Goal: Task Accomplishment & Management: Use online tool/utility

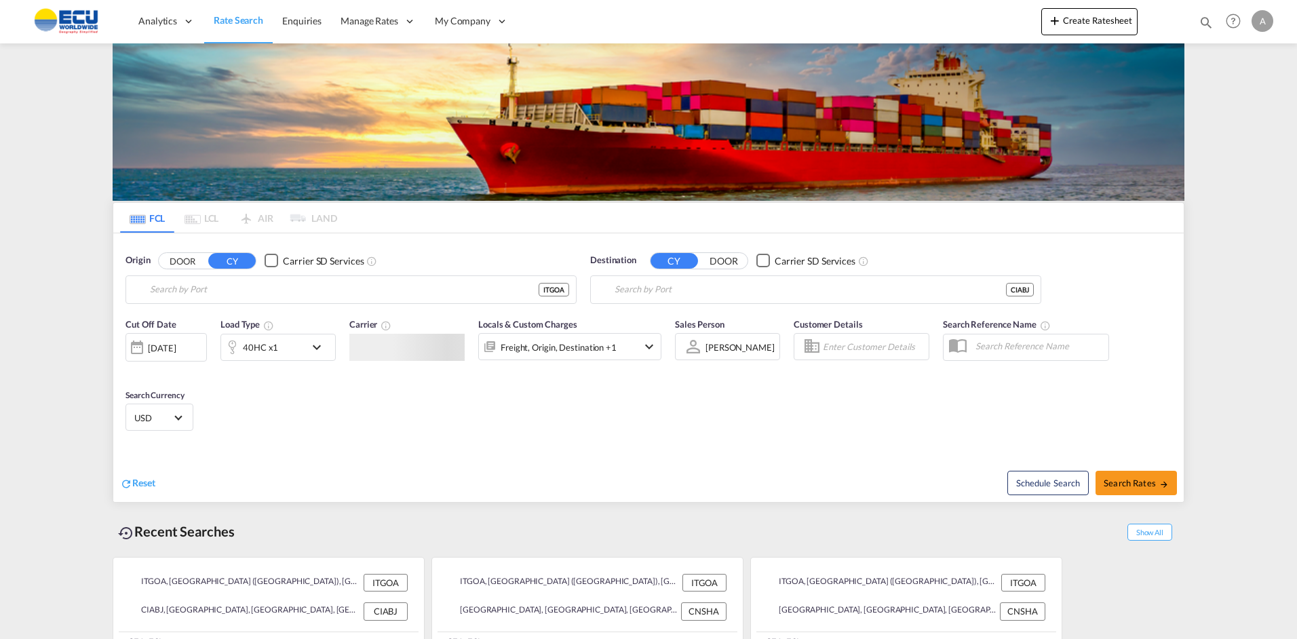
type input "[GEOGRAPHIC_DATA] ([GEOGRAPHIC_DATA]), [GEOGRAPHIC_DATA]"
type input "[GEOGRAPHIC_DATA], CIABJ"
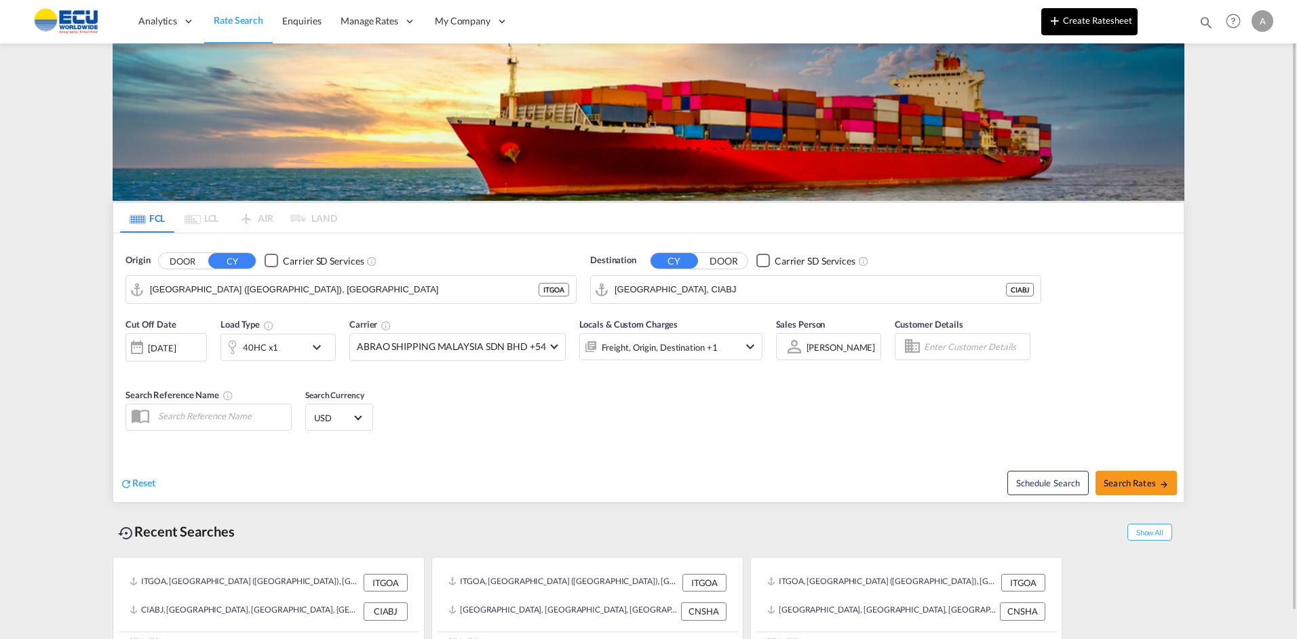
click at [1094, 28] on button "Create Ratesheet" at bounding box center [1090, 21] width 96 height 27
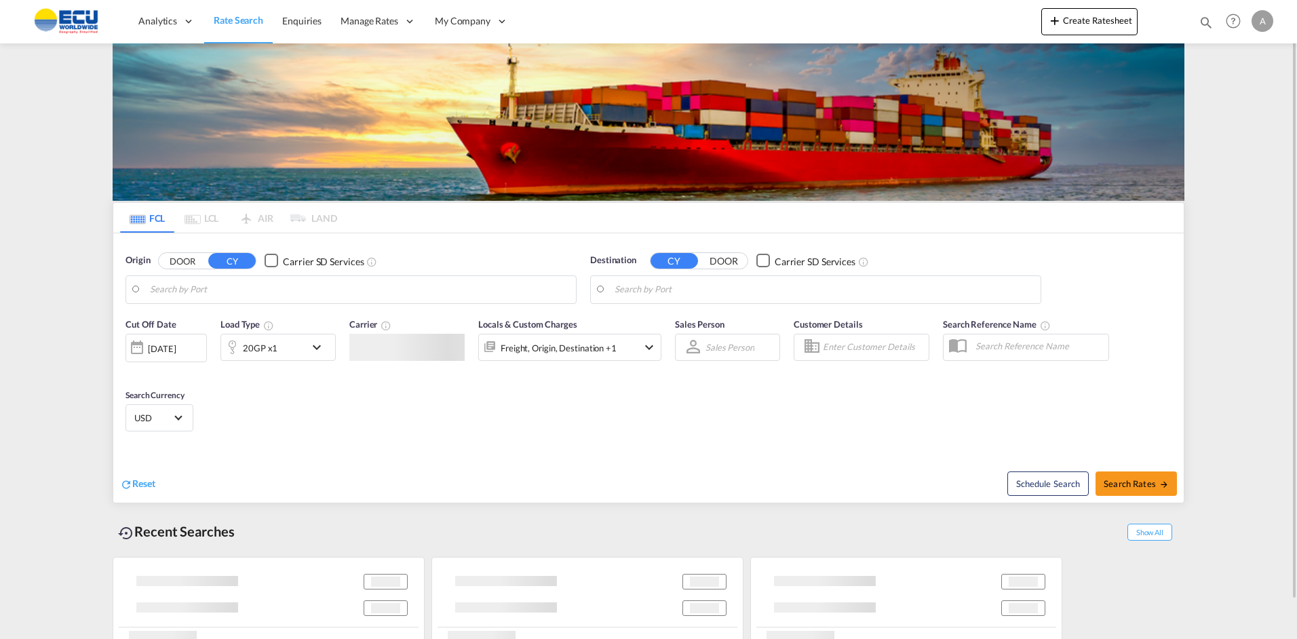
type input "[GEOGRAPHIC_DATA] ([GEOGRAPHIC_DATA]), [GEOGRAPHIC_DATA]"
type input "[GEOGRAPHIC_DATA], CIABJ"
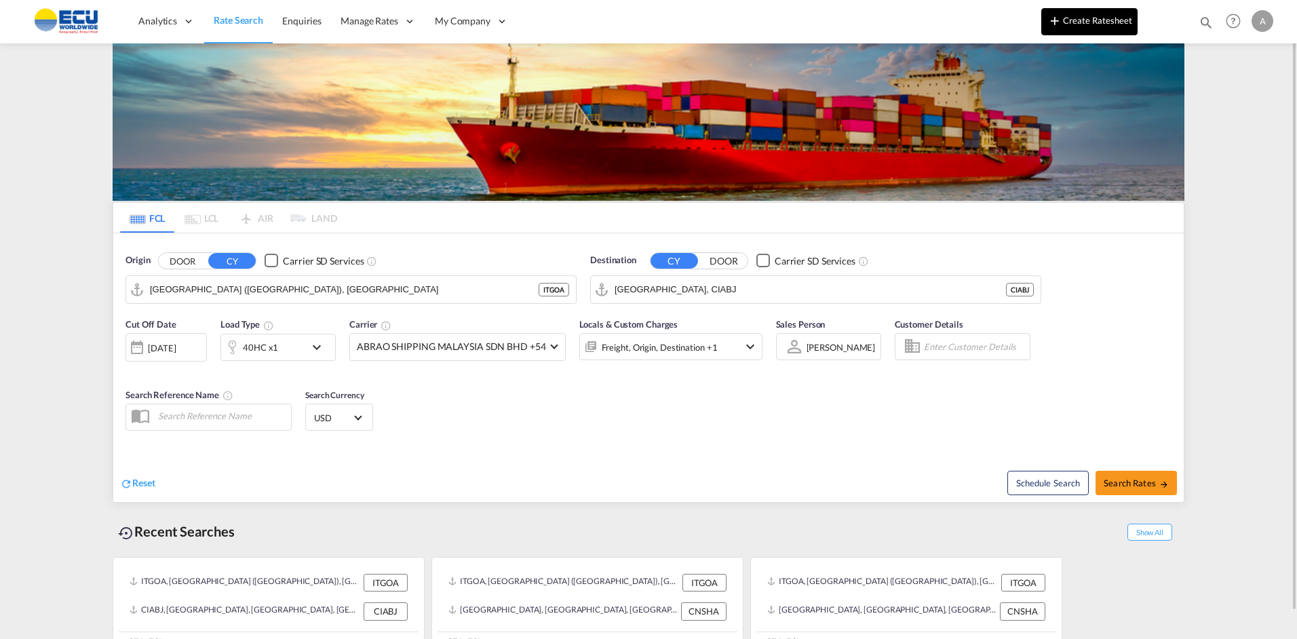
click at [1094, 20] on button "Create Ratesheet" at bounding box center [1090, 21] width 96 height 27
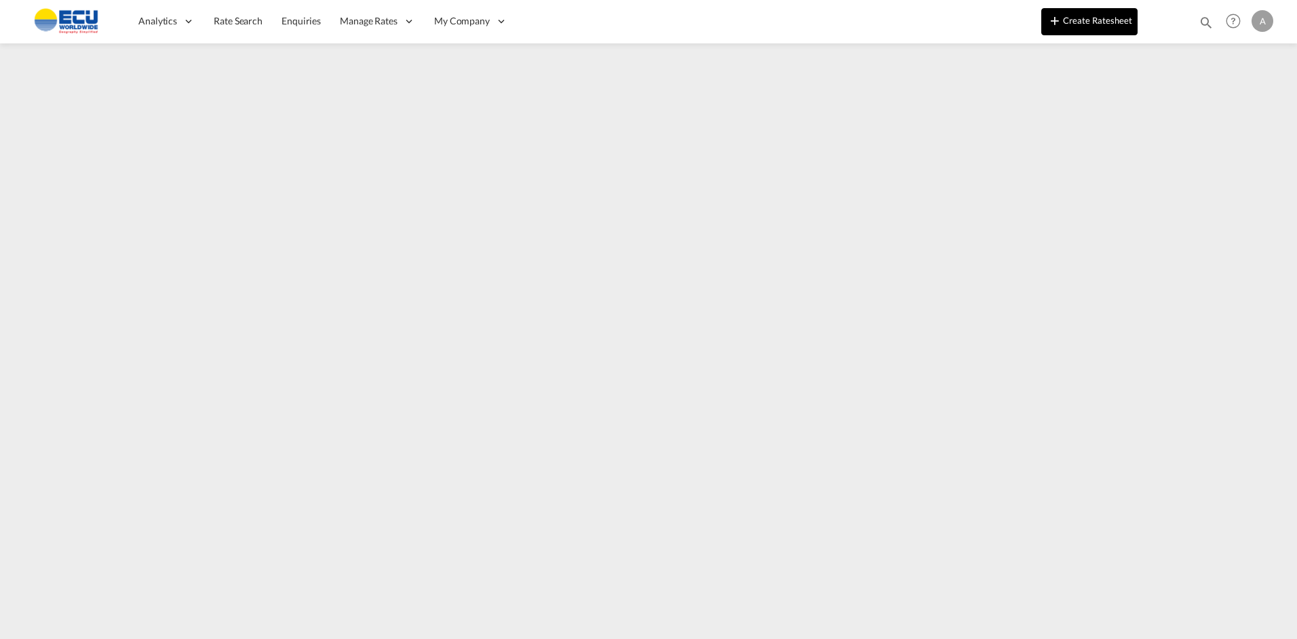
click at [1079, 22] on button "Create Ratesheet" at bounding box center [1090, 21] width 96 height 27
click at [1089, 18] on button "Create Ratesheet" at bounding box center [1090, 21] width 96 height 27
click at [1078, 24] on button "Create Ratesheet" at bounding box center [1090, 21] width 96 height 27
click at [1088, 19] on button "Create Ratesheet" at bounding box center [1090, 21] width 96 height 27
click at [1071, 18] on button "Create Ratesheet" at bounding box center [1090, 21] width 96 height 27
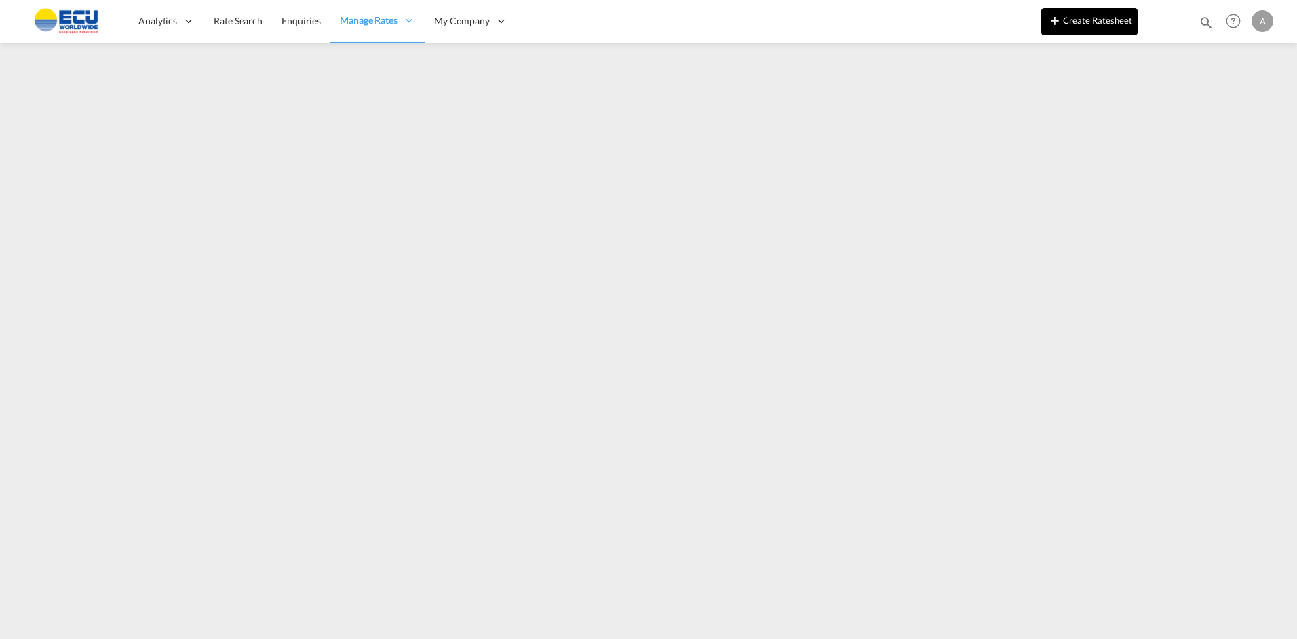
click at [1062, 22] on md-icon "icon-plus 400-fg" at bounding box center [1055, 20] width 16 height 16
click at [1097, 26] on button "Create Ratesheet" at bounding box center [1090, 21] width 96 height 27
click at [1067, 16] on button "Create Ratesheet" at bounding box center [1090, 21] width 96 height 27
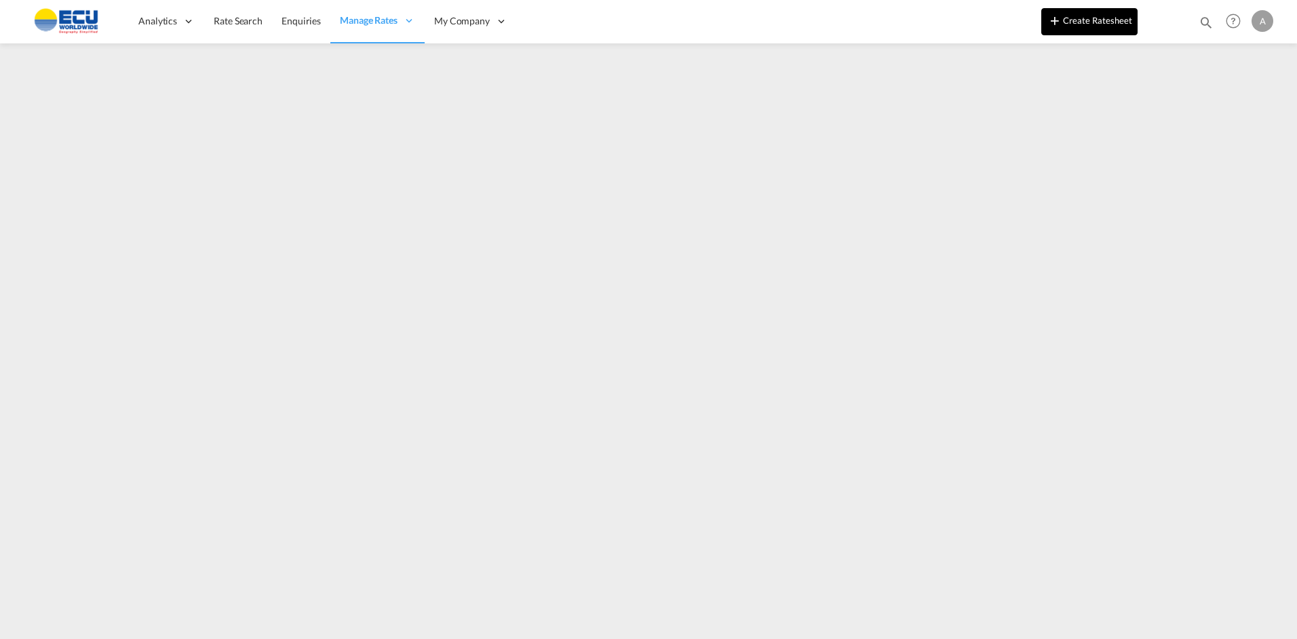
click at [1067, 16] on button "Create Ratesheet" at bounding box center [1090, 21] width 96 height 27
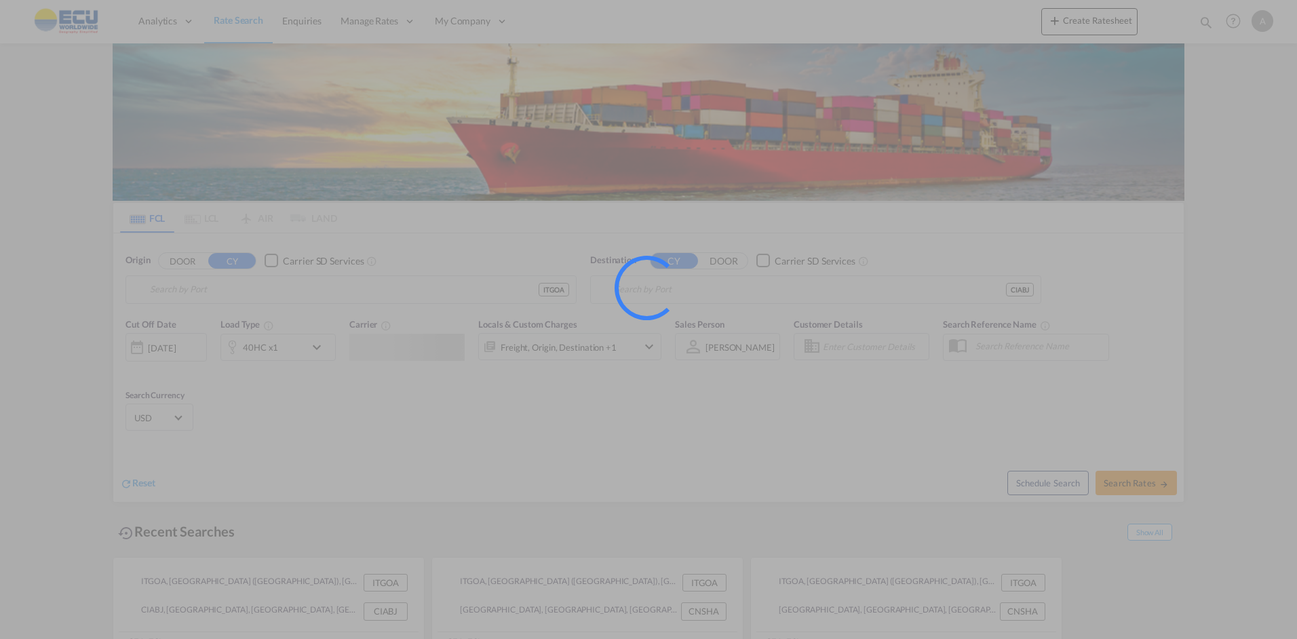
type input "[GEOGRAPHIC_DATA] ([GEOGRAPHIC_DATA]), [GEOGRAPHIC_DATA]"
type input "[GEOGRAPHIC_DATA], CIABJ"
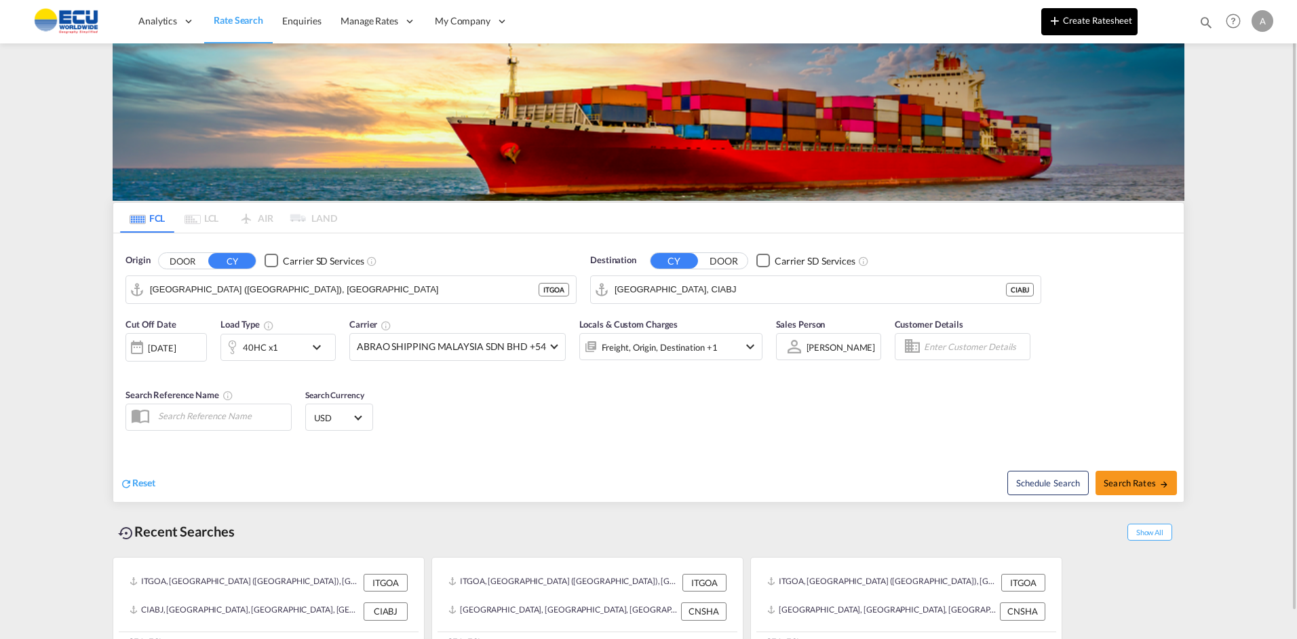
click at [1061, 22] on md-icon "icon-plus 400-fg" at bounding box center [1055, 20] width 16 height 16
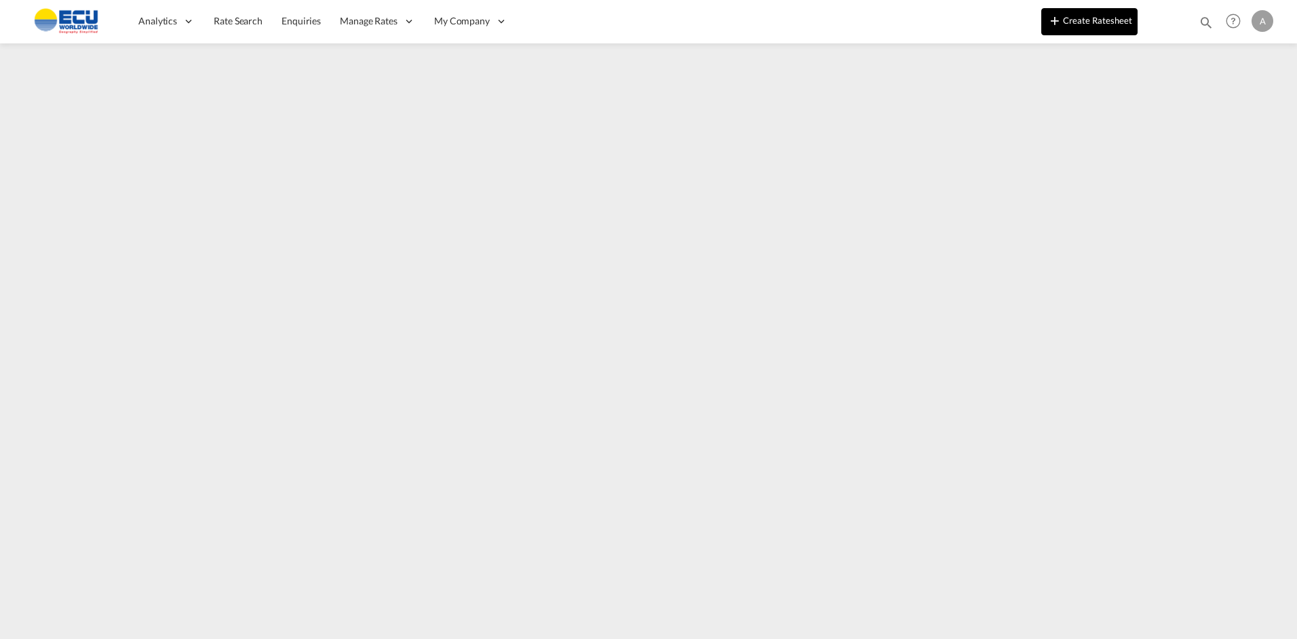
click at [1090, 23] on button "Create Ratesheet" at bounding box center [1090, 21] width 96 height 27
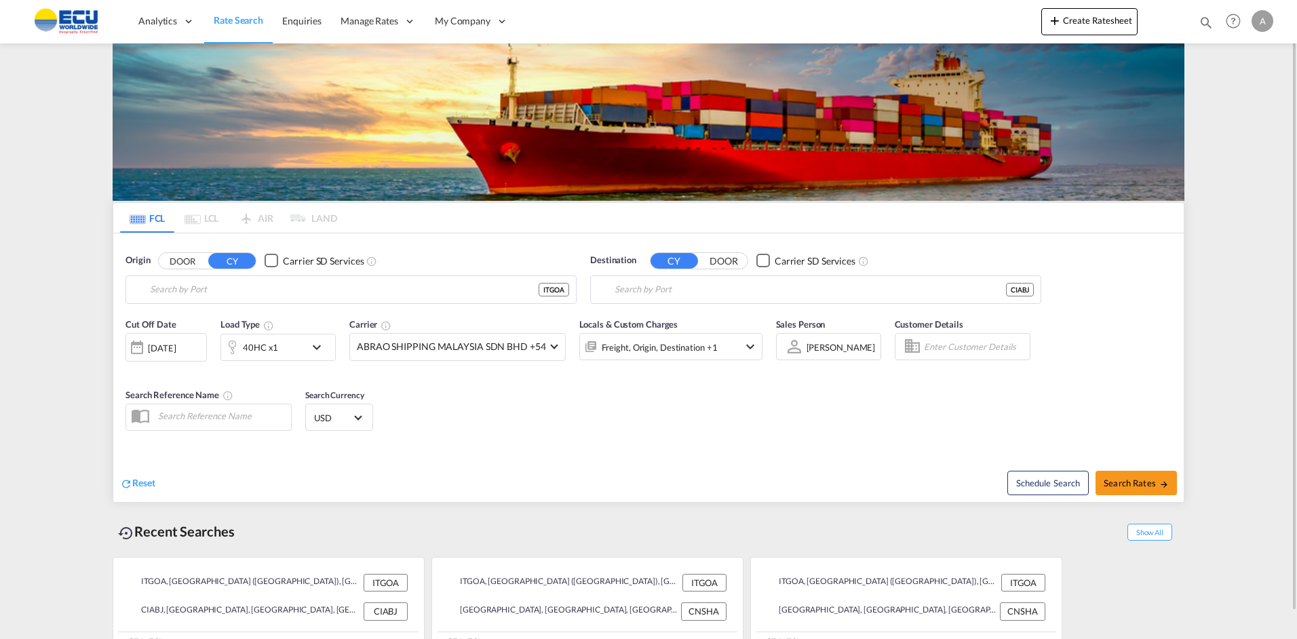
type input "[GEOGRAPHIC_DATA] ([GEOGRAPHIC_DATA]), [GEOGRAPHIC_DATA]"
type input "[GEOGRAPHIC_DATA], CIABJ"
click at [1060, 18] on md-icon "icon-plus 400-fg" at bounding box center [1055, 20] width 16 height 16
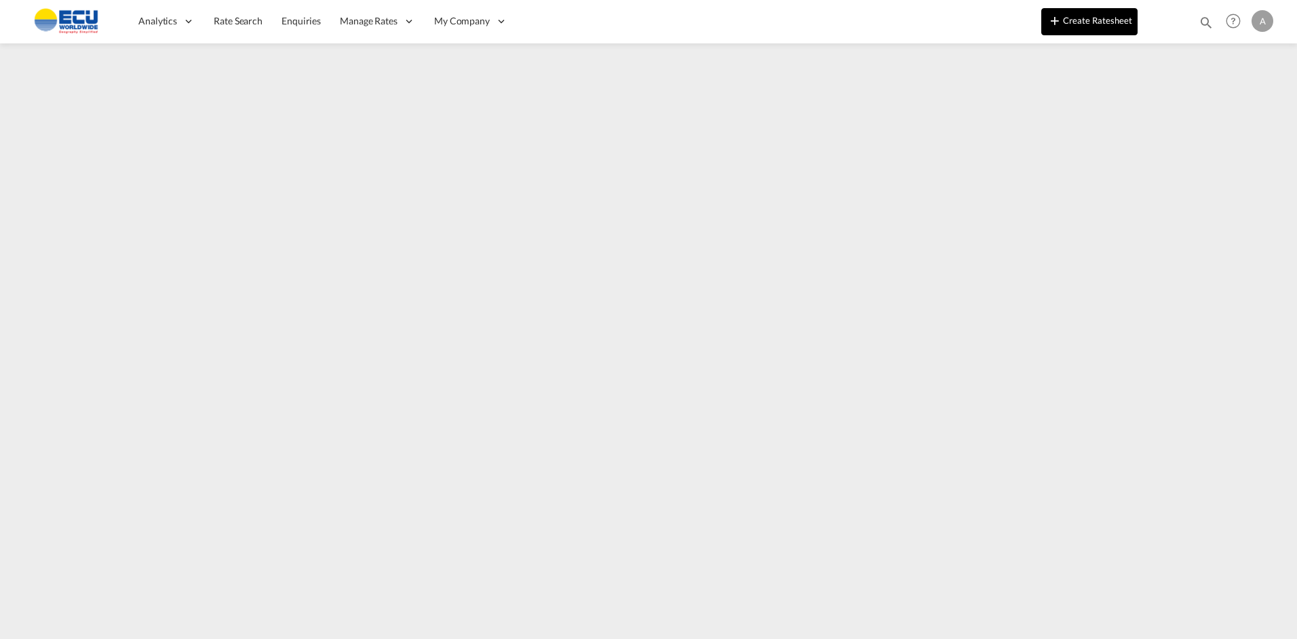
click at [1075, 14] on button "Create Ratesheet" at bounding box center [1090, 21] width 96 height 27
click at [1088, 22] on button "Create Ratesheet" at bounding box center [1090, 21] width 96 height 27
click at [1080, 22] on button "Create Ratesheet" at bounding box center [1090, 21] width 96 height 27
click at [1069, 18] on button "Create Ratesheet" at bounding box center [1090, 21] width 96 height 27
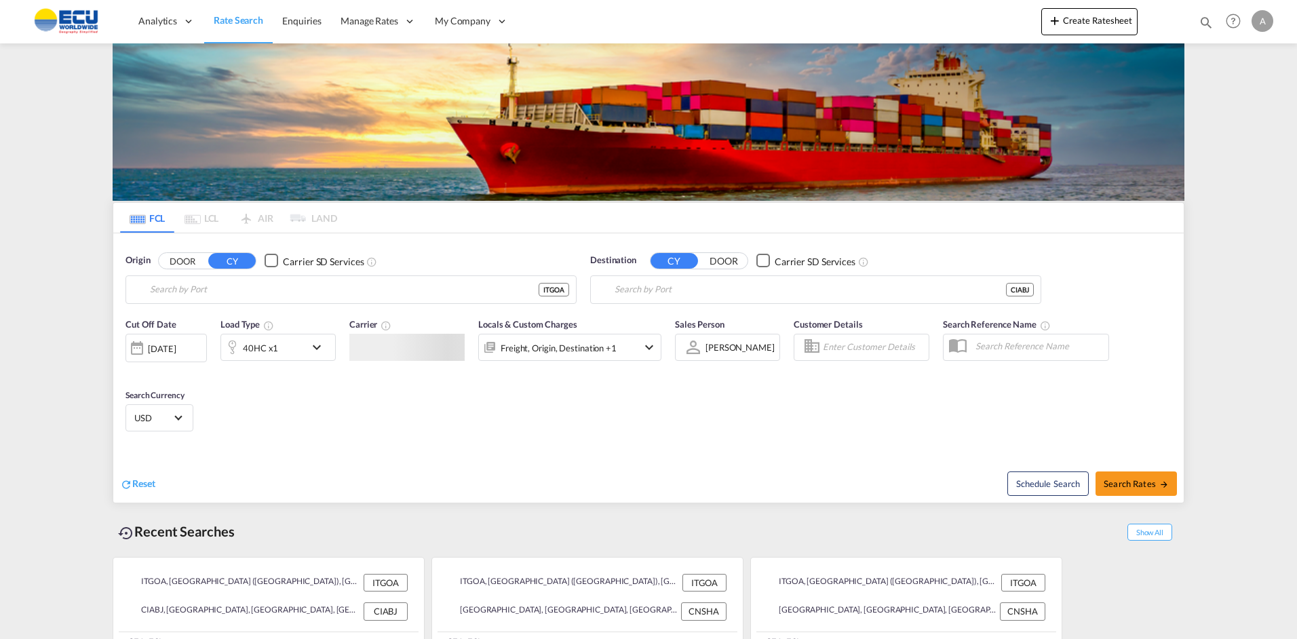
type input "[GEOGRAPHIC_DATA] ([GEOGRAPHIC_DATA]), [GEOGRAPHIC_DATA]"
type input "[GEOGRAPHIC_DATA], CIABJ"
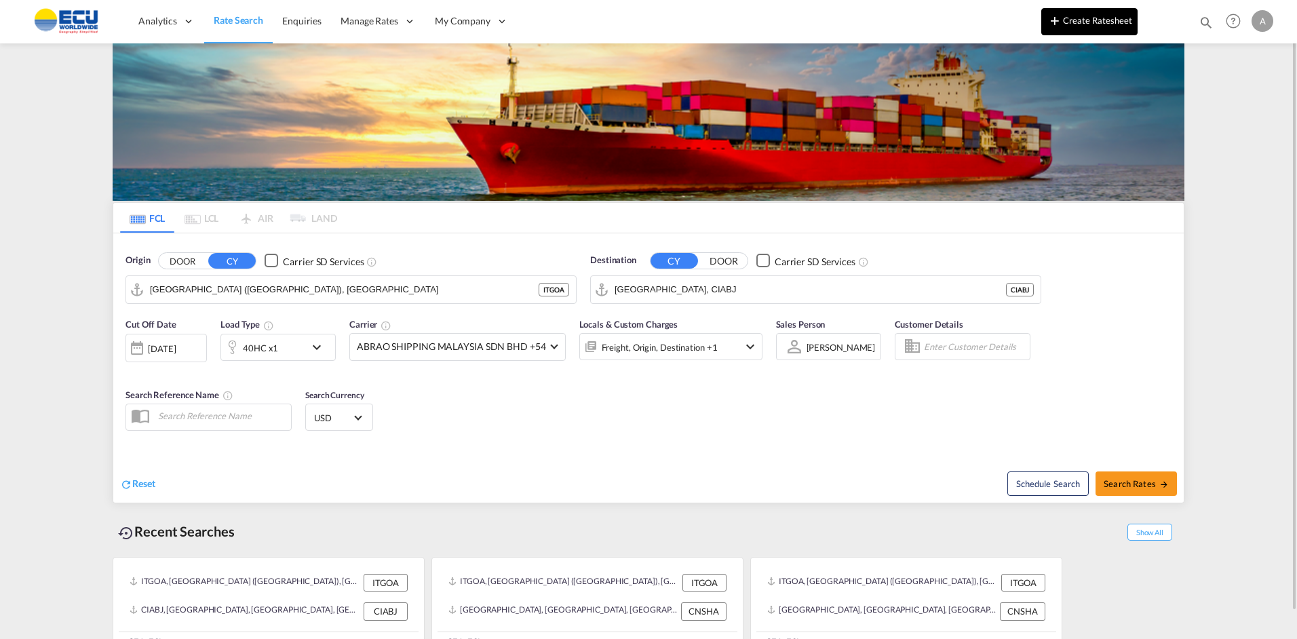
click at [1065, 24] on button "Create Ratesheet" at bounding box center [1090, 21] width 96 height 27
